Goal: Connect with others: Establish contact or relationships with other users

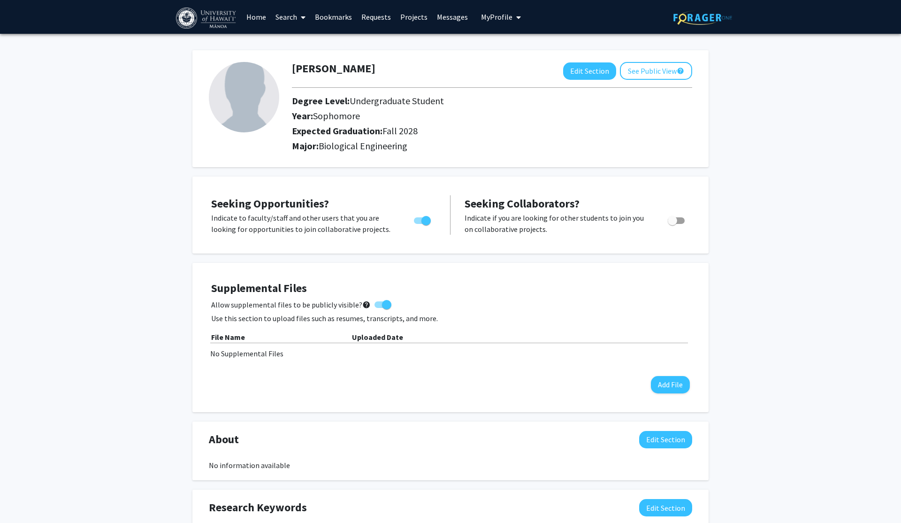
click at [281, 15] on link "Search" at bounding box center [290, 16] width 39 height 33
click at [320, 46] on span "Faculty/Staff" at bounding box center [305, 43] width 69 height 19
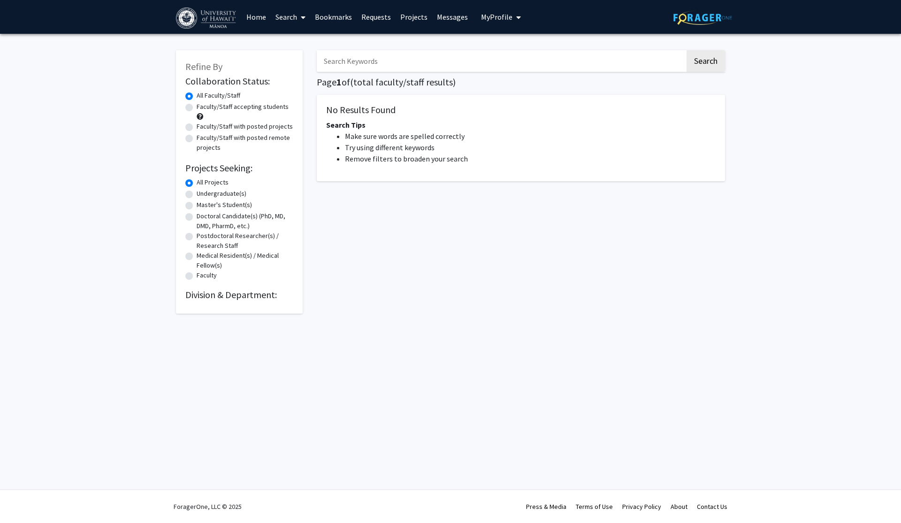
click at [345, 66] on input "Search Keywords" at bounding box center [501, 61] width 368 height 22
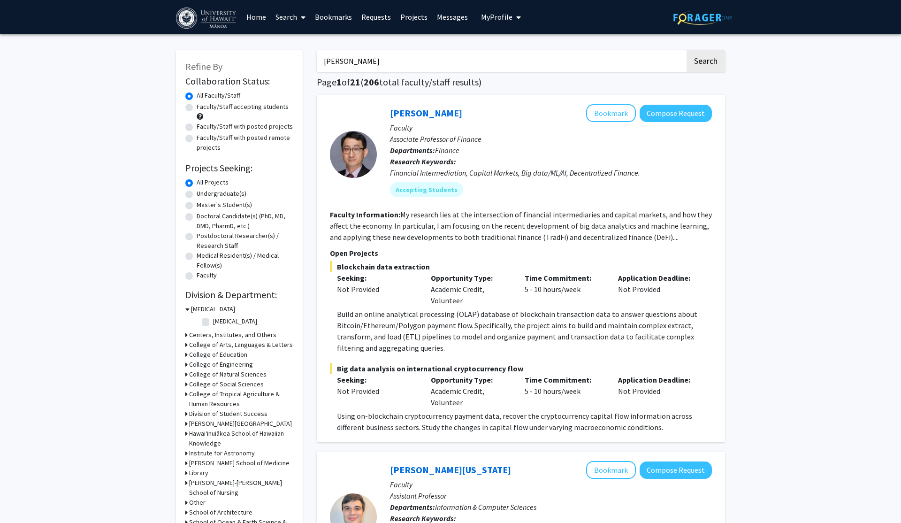
type input "[PERSON_NAME]"
click at [705, 62] on button "Search" at bounding box center [705, 61] width 38 height 22
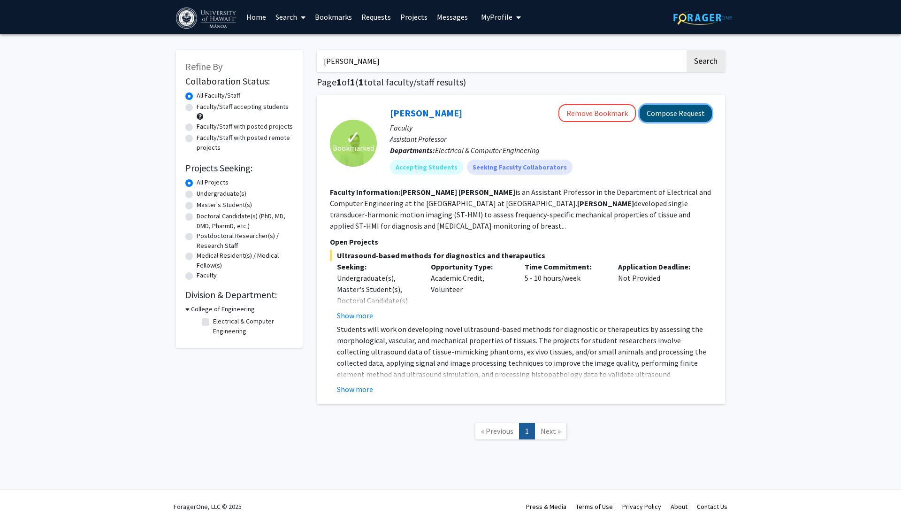
click at [663, 122] on button "Compose Request" at bounding box center [675, 113] width 72 height 17
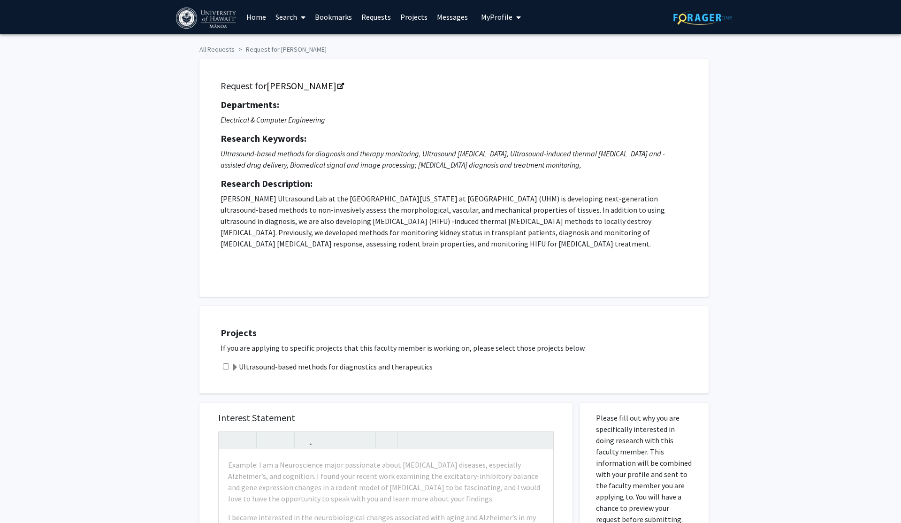
click at [235, 370] on span at bounding box center [235, 368] width 8 height 8
